Goal: Find specific page/section: Find specific page/section

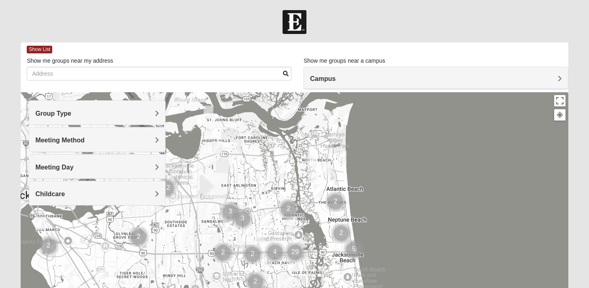
click at [128, 112] on h4 "Group Type" at bounding box center [97, 114] width 124 height 8
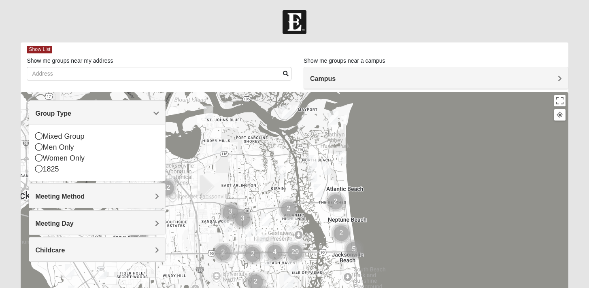
click at [124, 117] on h4 "Group Type" at bounding box center [97, 114] width 124 height 8
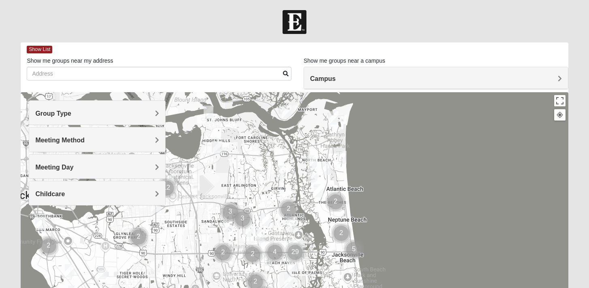
click at [116, 142] on h4 "Meeting Method" at bounding box center [97, 141] width 124 height 8
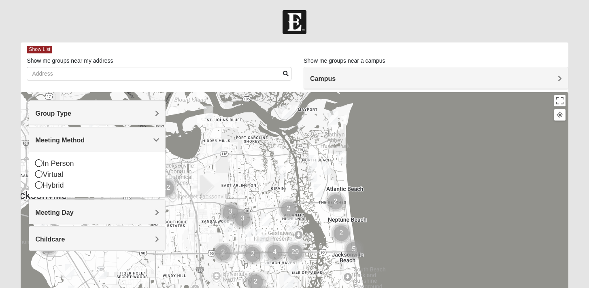
click at [116, 142] on h4 "Meeting Method" at bounding box center [97, 141] width 124 height 8
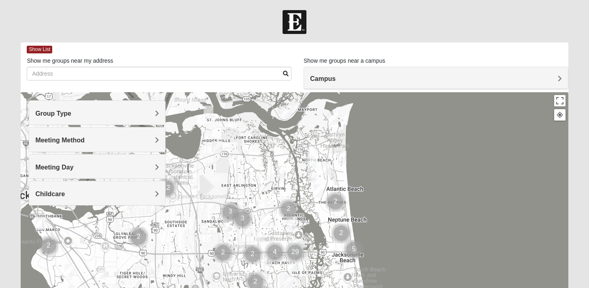
click at [115, 168] on h4 "Meeting Day" at bounding box center [97, 168] width 124 height 8
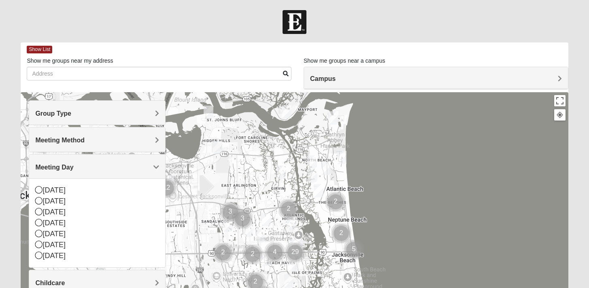
click at [115, 168] on h4 "Meeting Day" at bounding box center [97, 168] width 124 height 8
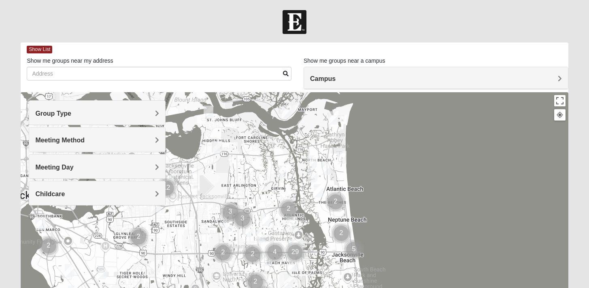
click at [405, 75] on h4 "Campus" at bounding box center [436, 79] width 252 height 8
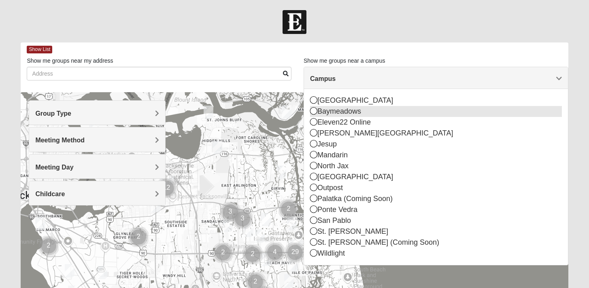
click at [314, 113] on icon at bounding box center [313, 110] width 7 height 7
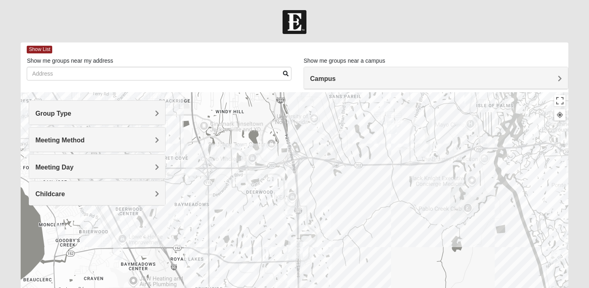
click at [461, 134] on img "Mens Schell 32224" at bounding box center [461, 128] width 10 height 13
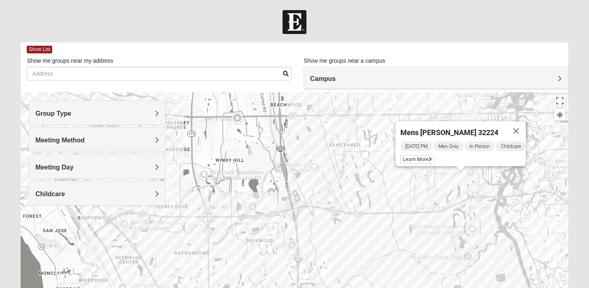
click at [392, 178] on img "1825 Womens Brunetti 32224" at bounding box center [392, 175] width 10 height 13
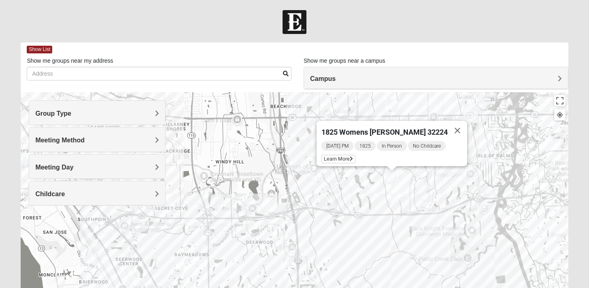
click at [173, 271] on img "Women’s Bowie 32256 Southside Baymeadows" at bounding box center [174, 270] width 10 height 13
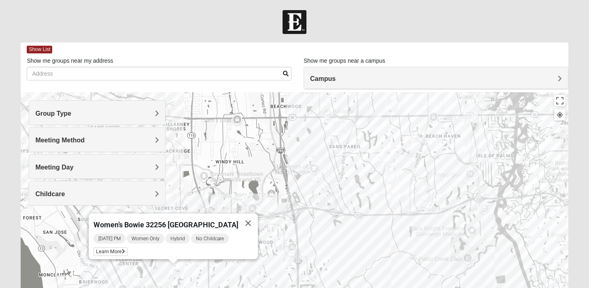
click at [473, 147] on img "Mixed Irish 32224" at bounding box center [470, 147] width 10 height 13
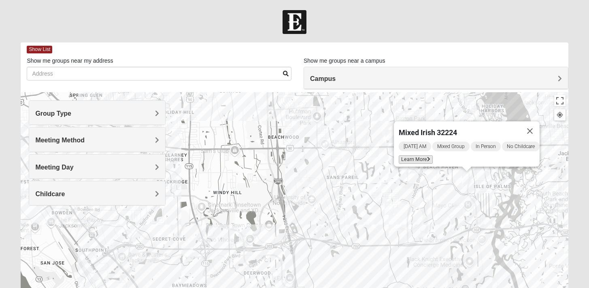
click at [416, 156] on span "Learn More" at bounding box center [416, 160] width 34 height 9
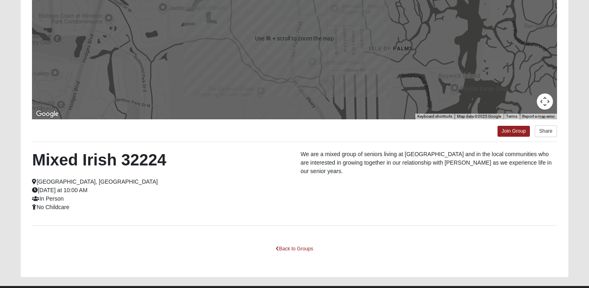
scroll to position [135, 0]
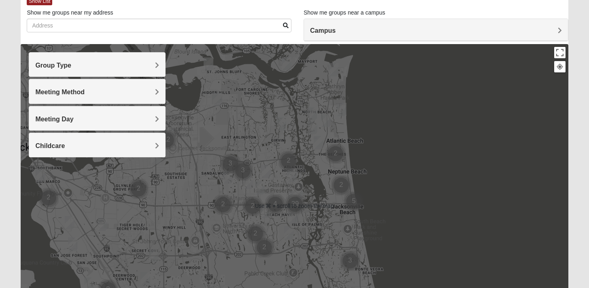
scroll to position [43, 0]
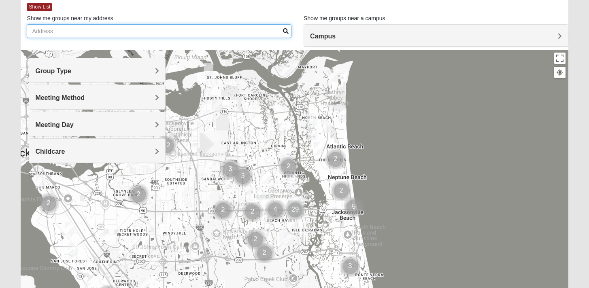
click at [240, 32] on input "Show me groups near my address" at bounding box center [159, 31] width 265 height 14
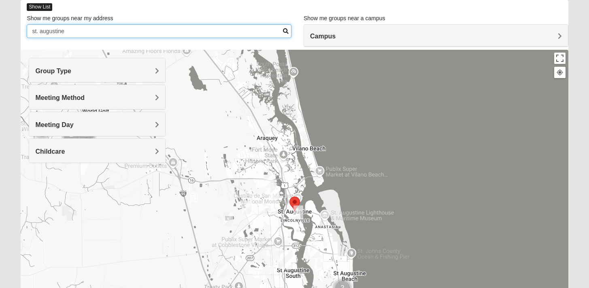
type input "st. augustine"
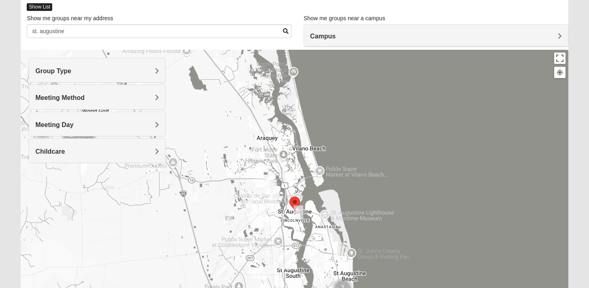
click at [43, 7] on span "Show List" at bounding box center [40, 7] width 26 height 8
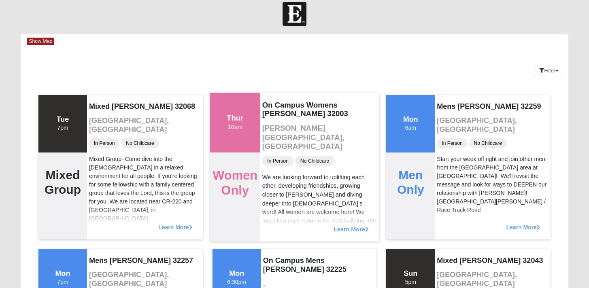
scroll to position [0, 0]
